Goal: Task Accomplishment & Management: Complete application form

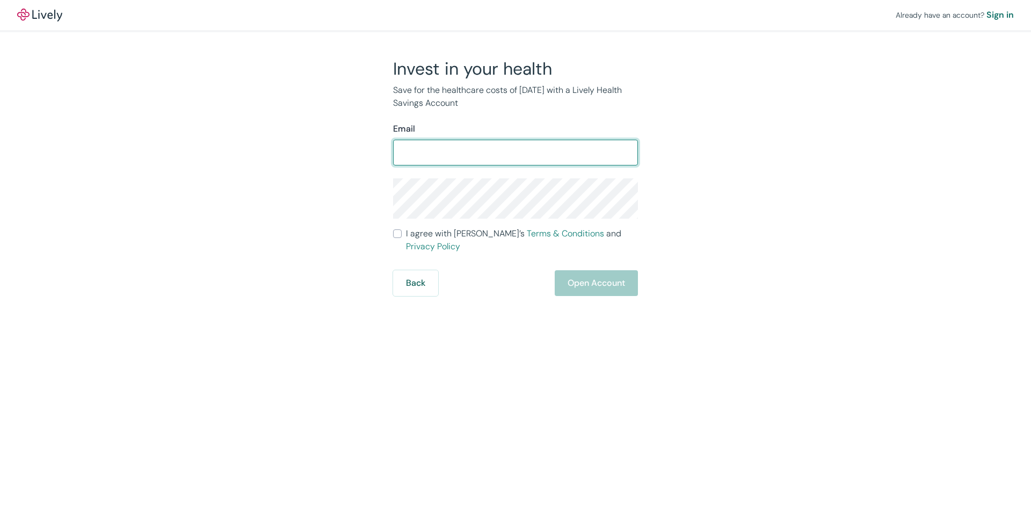
click at [401, 150] on input "Email" at bounding box center [515, 152] width 245 height 21
click at [403, 155] on input "Email" at bounding box center [515, 152] width 245 height 21
type input "Lorrie.henderson@jfcsaz.org"
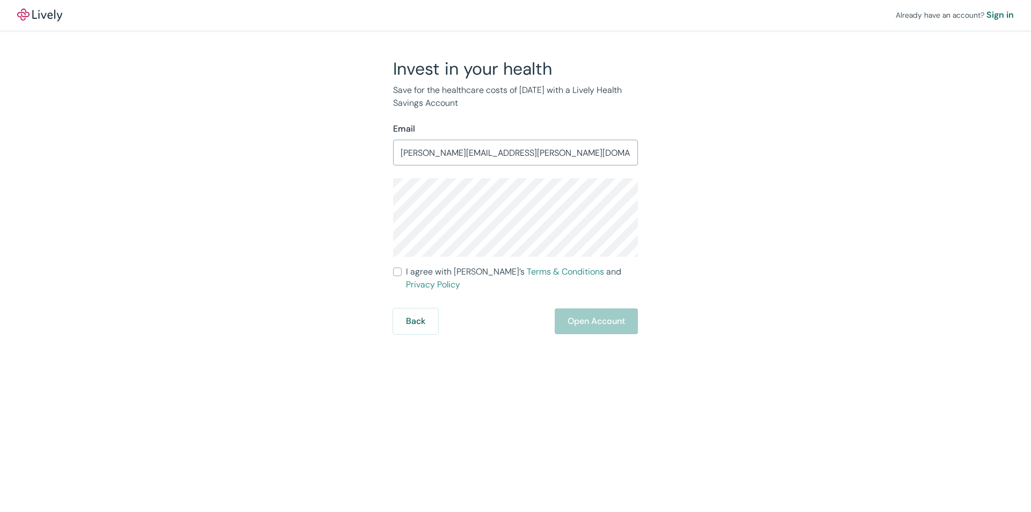
click at [797, 214] on div "Already have an account? Sign in Invest in your health Save for the healthcare …" at bounding box center [515, 167] width 1031 height 334
click at [398, 272] on input "I agree with Lively’s Terms & Conditions and Privacy Policy" at bounding box center [397, 272] width 9 height 9
checkbox input "true"
click at [605, 308] on button "Open Account" at bounding box center [596, 321] width 83 height 26
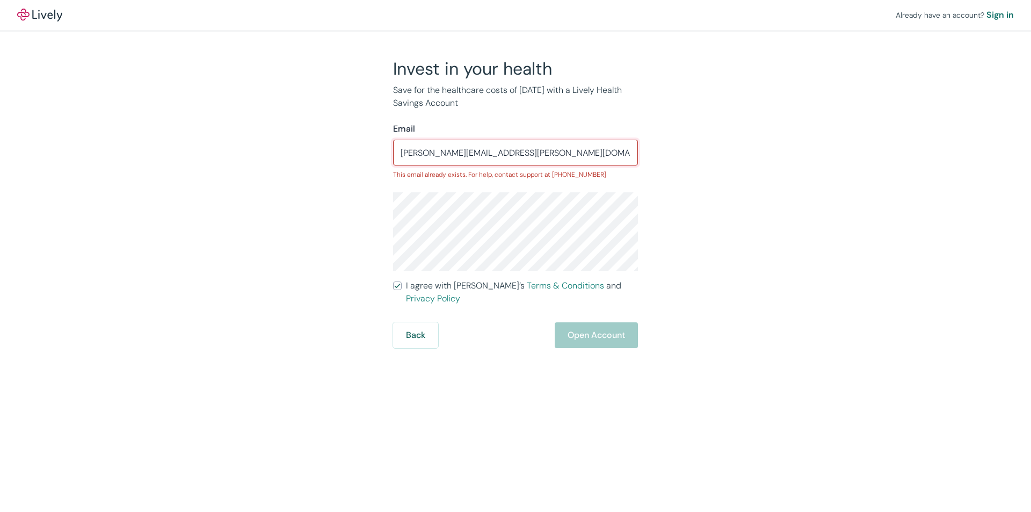
click at [531, 151] on input "Lorrie.henderson@jfcsaz.org" at bounding box center [515, 152] width 245 height 21
